Goal: Task Accomplishment & Management: Manage account settings

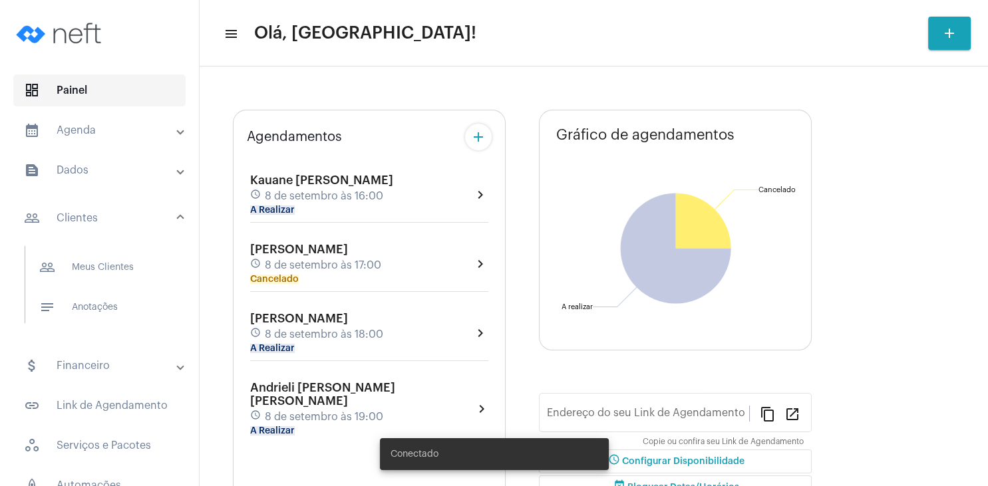
click at [98, 92] on span "dashboard Painel" at bounding box center [99, 90] width 172 height 32
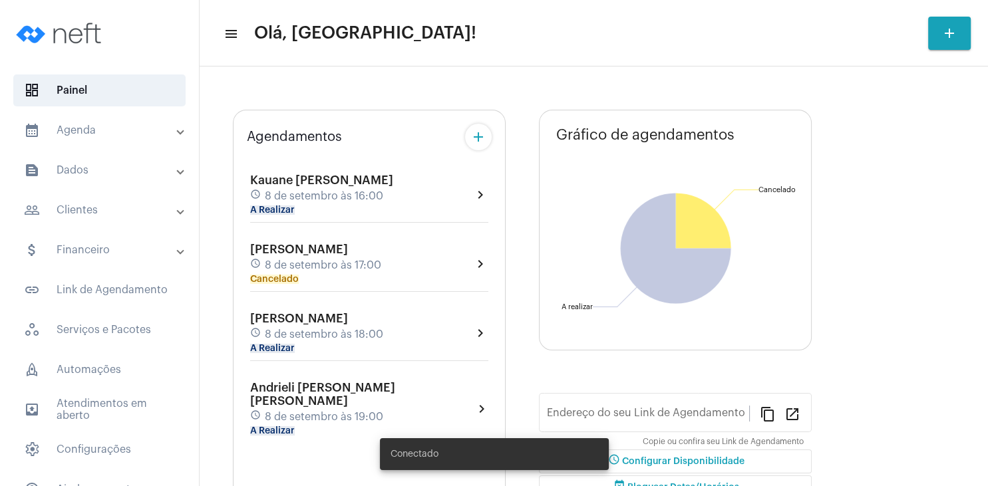
type input "[URL][DOMAIN_NAME][PERSON_NAME]"
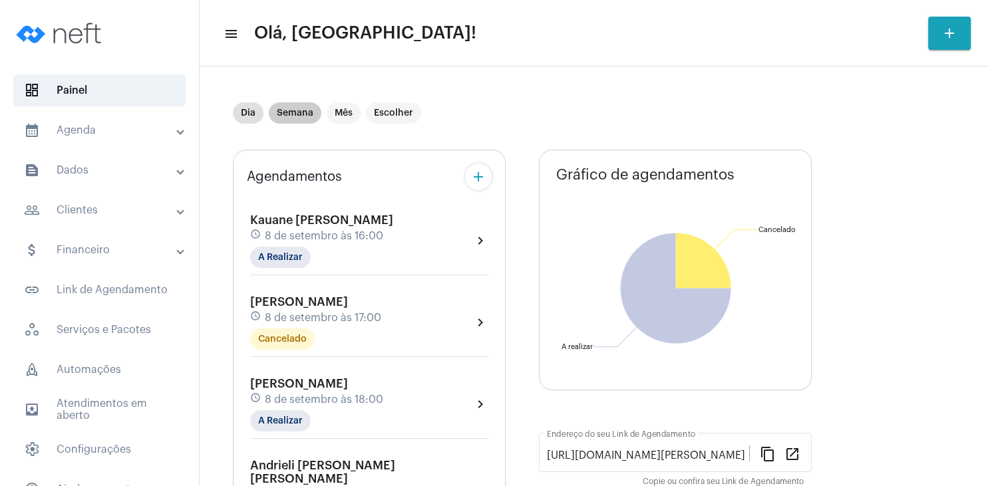
click at [302, 113] on mat-chip "Semana" at bounding box center [295, 112] width 53 height 21
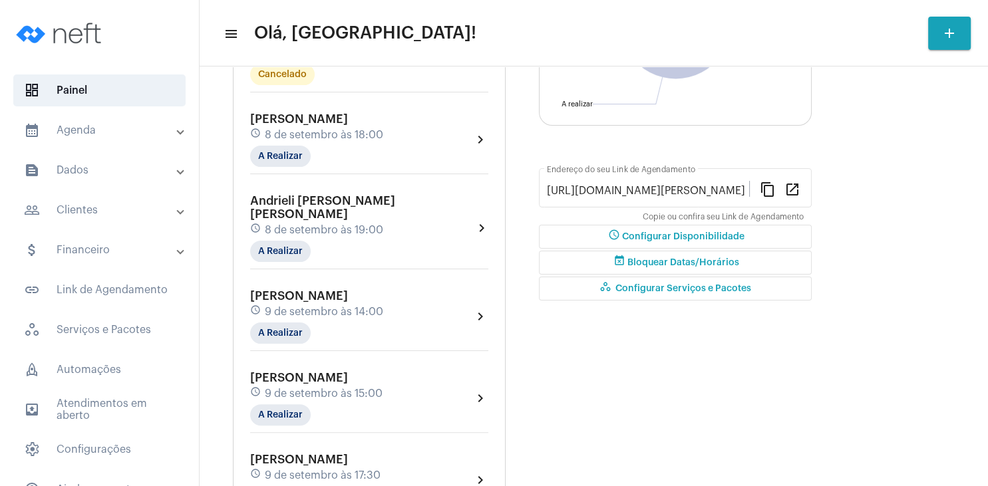
scroll to position [319, 0]
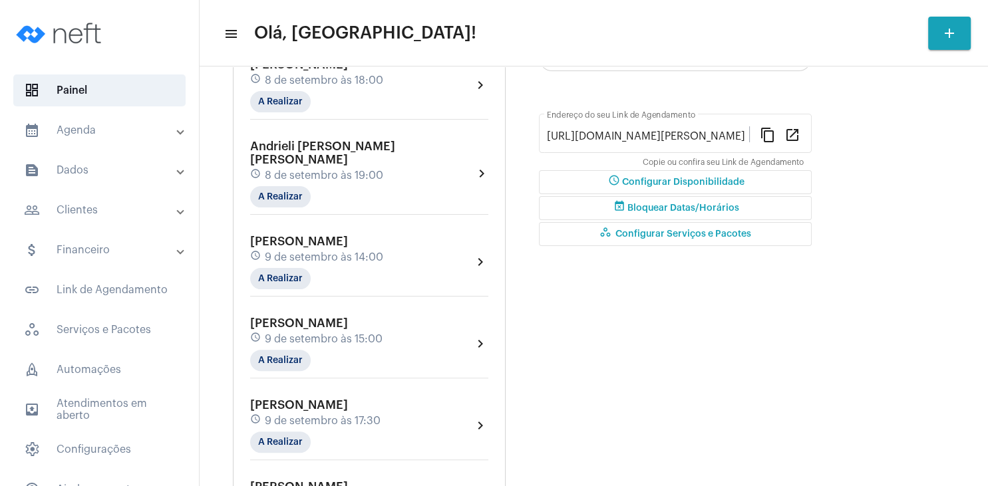
click at [307, 251] on span "9 de setembro às 14:00" at bounding box center [324, 257] width 118 height 12
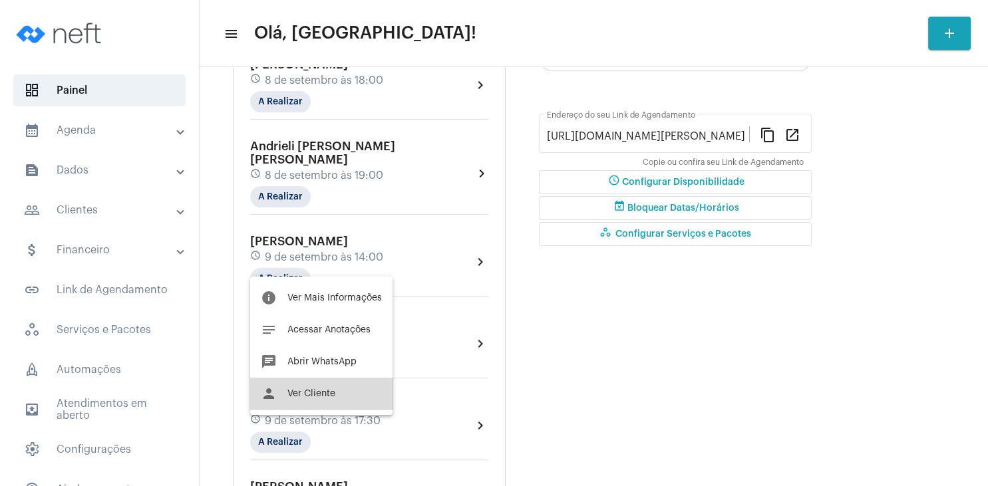
click at [321, 401] on button "person Ver Cliente" at bounding box center [321, 394] width 142 height 32
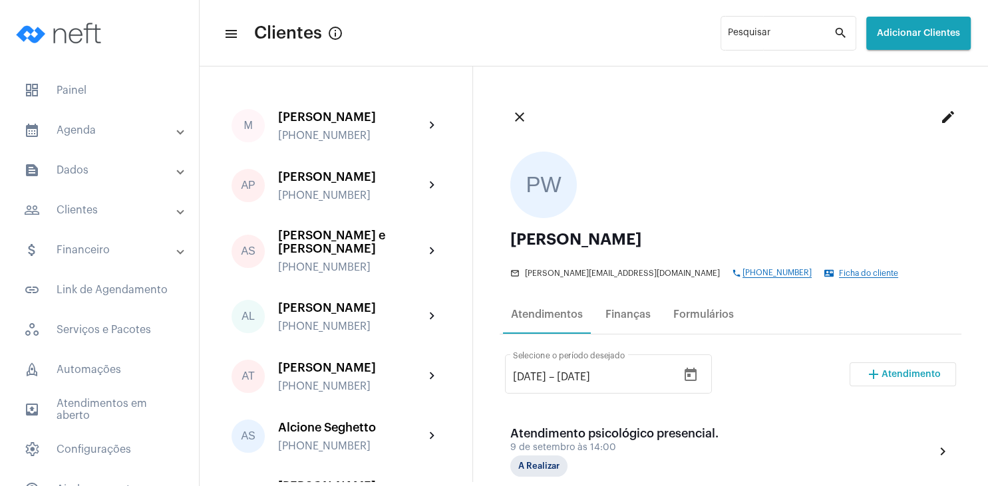
scroll to position [128, 0]
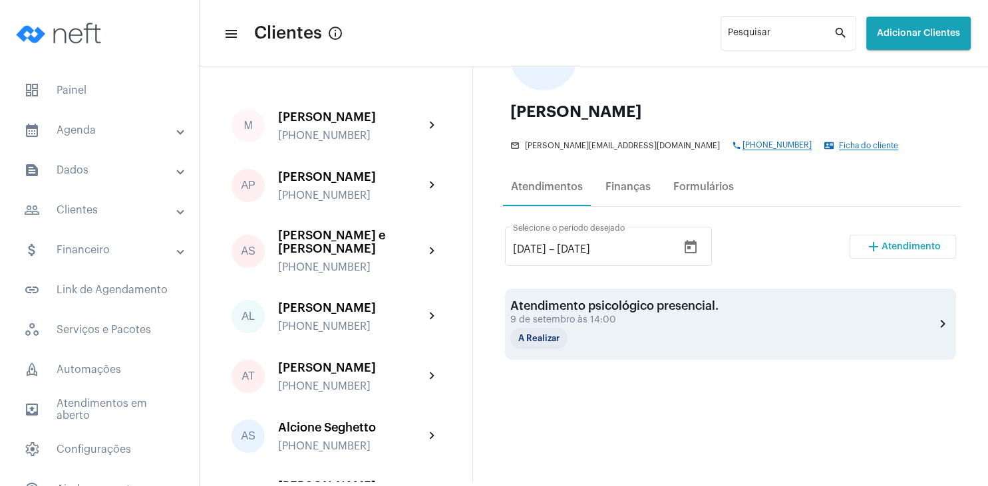
click at [647, 316] on div "9 de setembro às 14:00" at bounding box center [614, 320] width 208 height 10
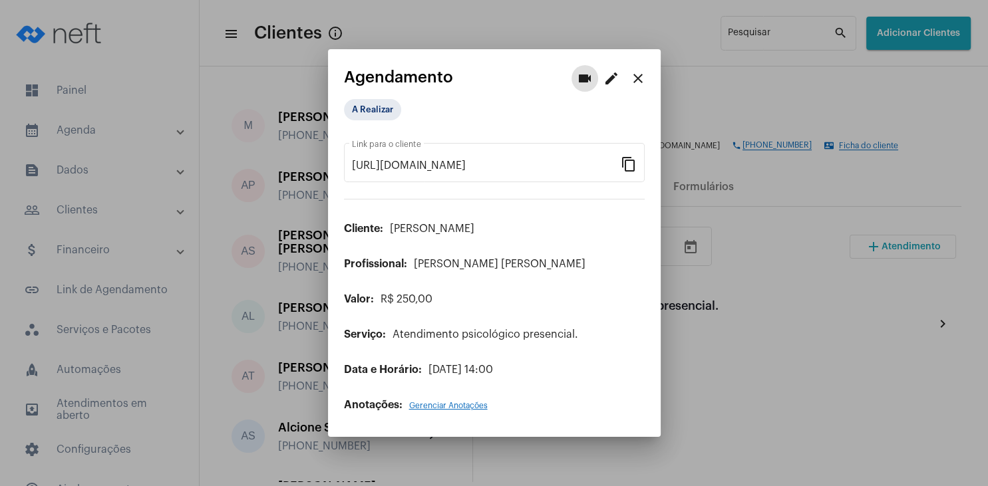
click at [611, 79] on mat-icon "edit" at bounding box center [611, 79] width 16 height 16
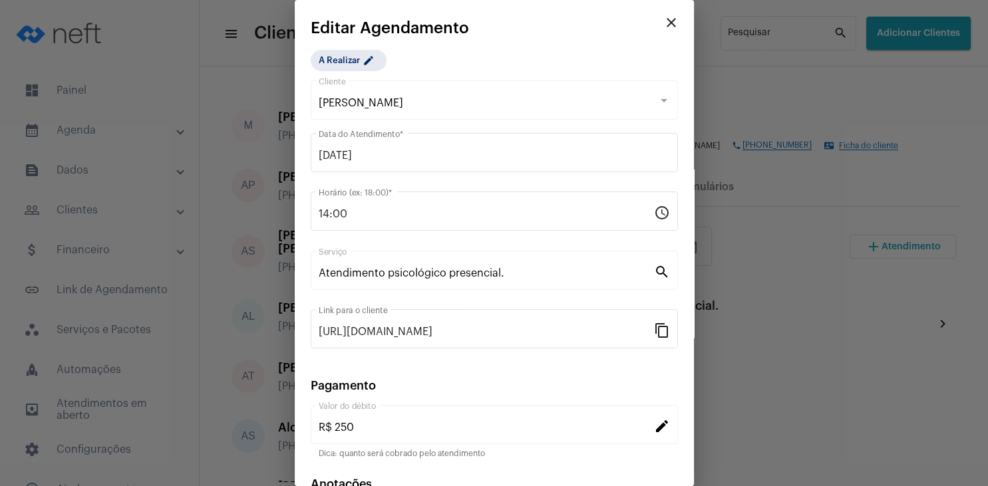
scroll to position [86, 0]
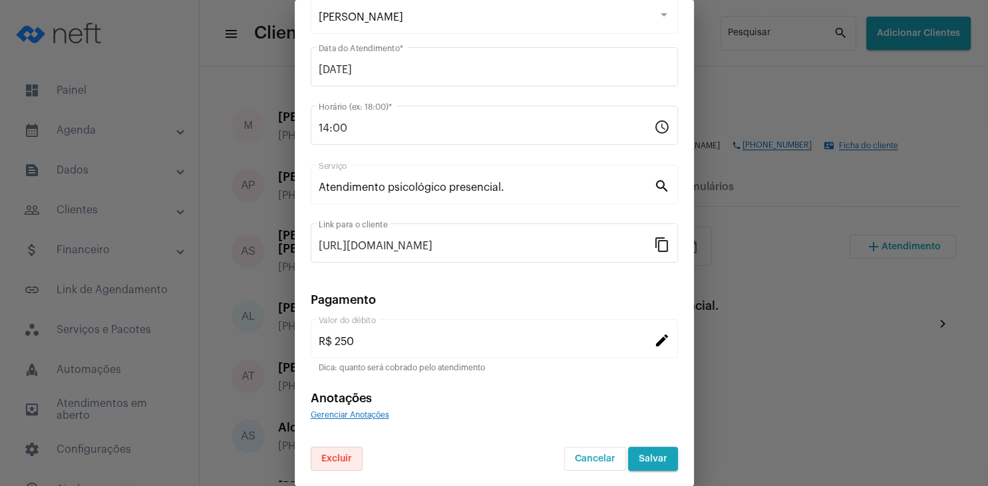
click at [337, 463] on button "Excluir" at bounding box center [337, 459] width 52 height 24
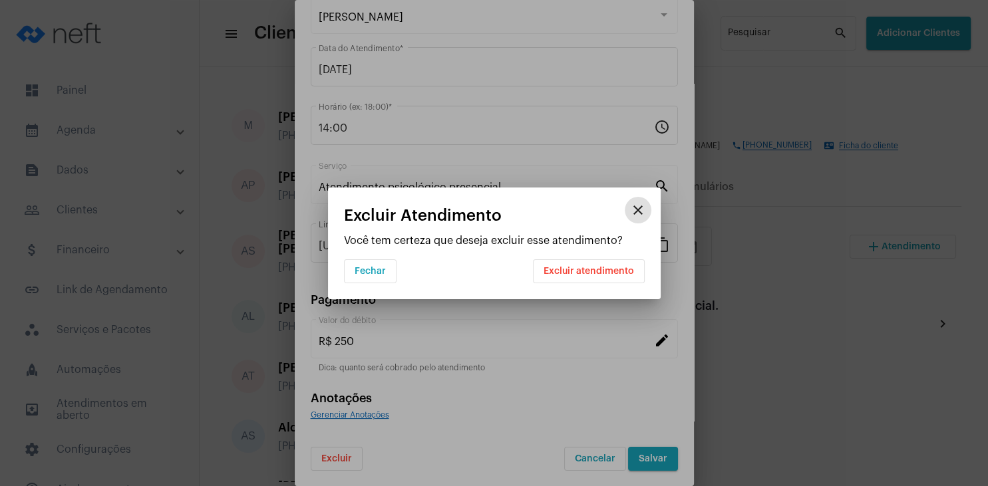
click at [555, 274] on span "Excluir atendimento" at bounding box center [588, 271] width 90 height 9
